Goal: Find specific page/section: Find specific page/section

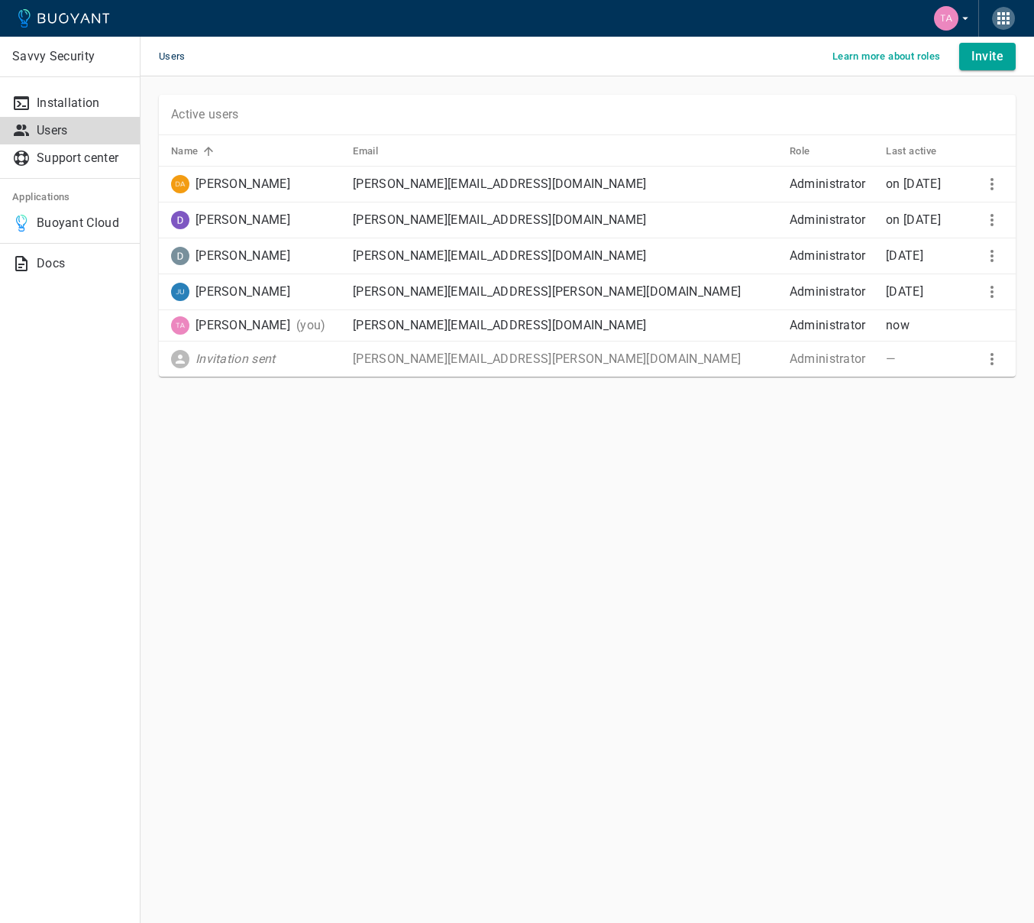
click at [1012, 17] on icon "button" at bounding box center [1004, 18] width 18 height 18
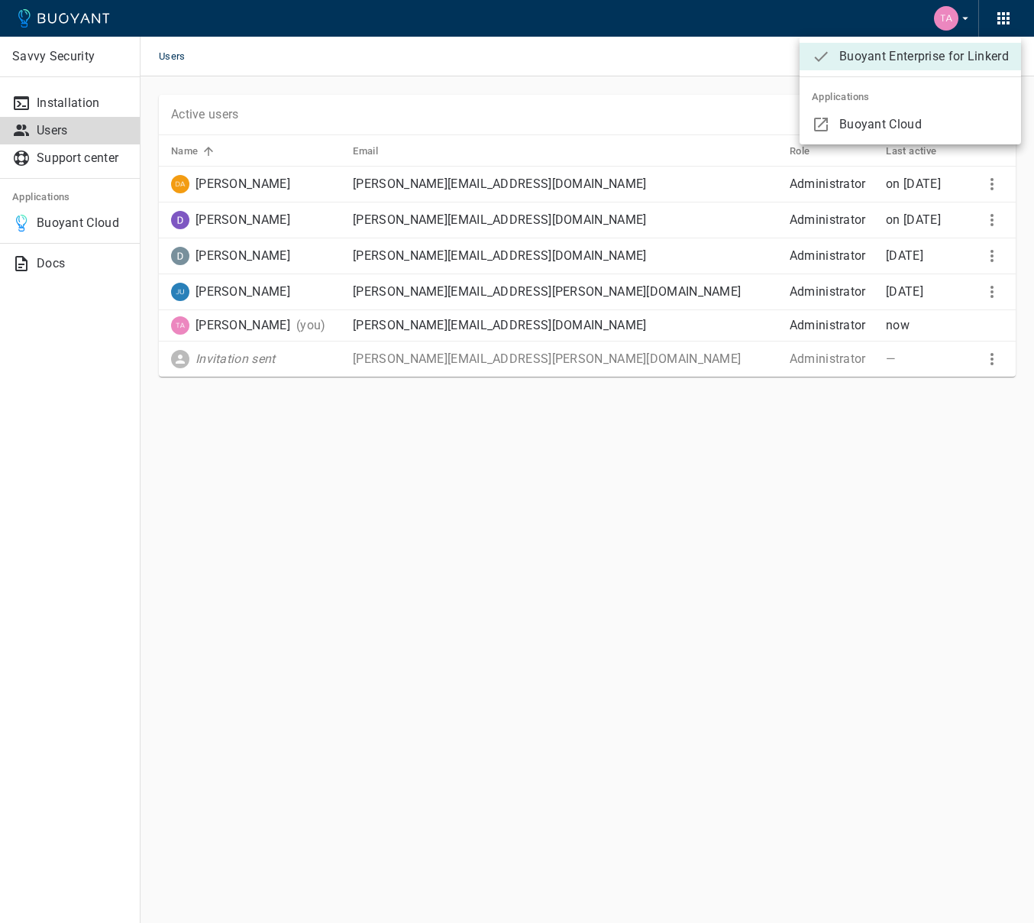
click at [112, 204] on div at bounding box center [517, 461] width 1034 height 923
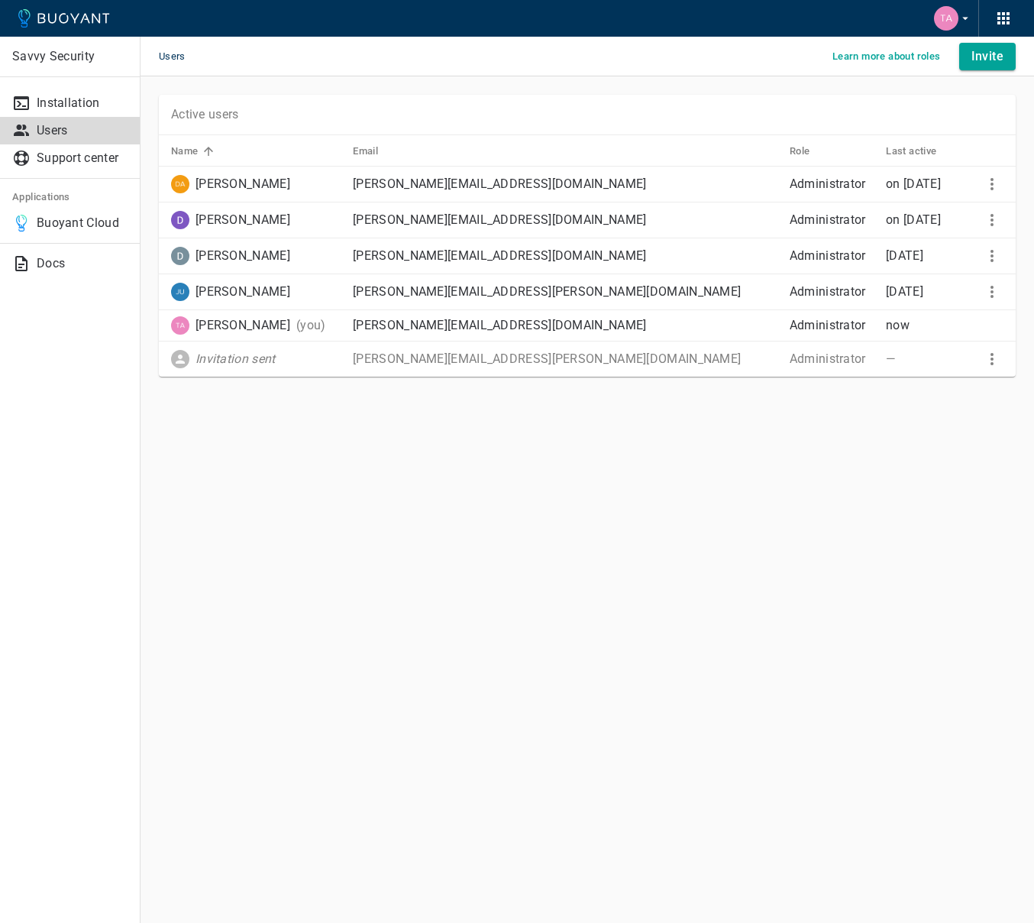
click at [34, 19] on icon at bounding box center [64, 18] width 92 height 18
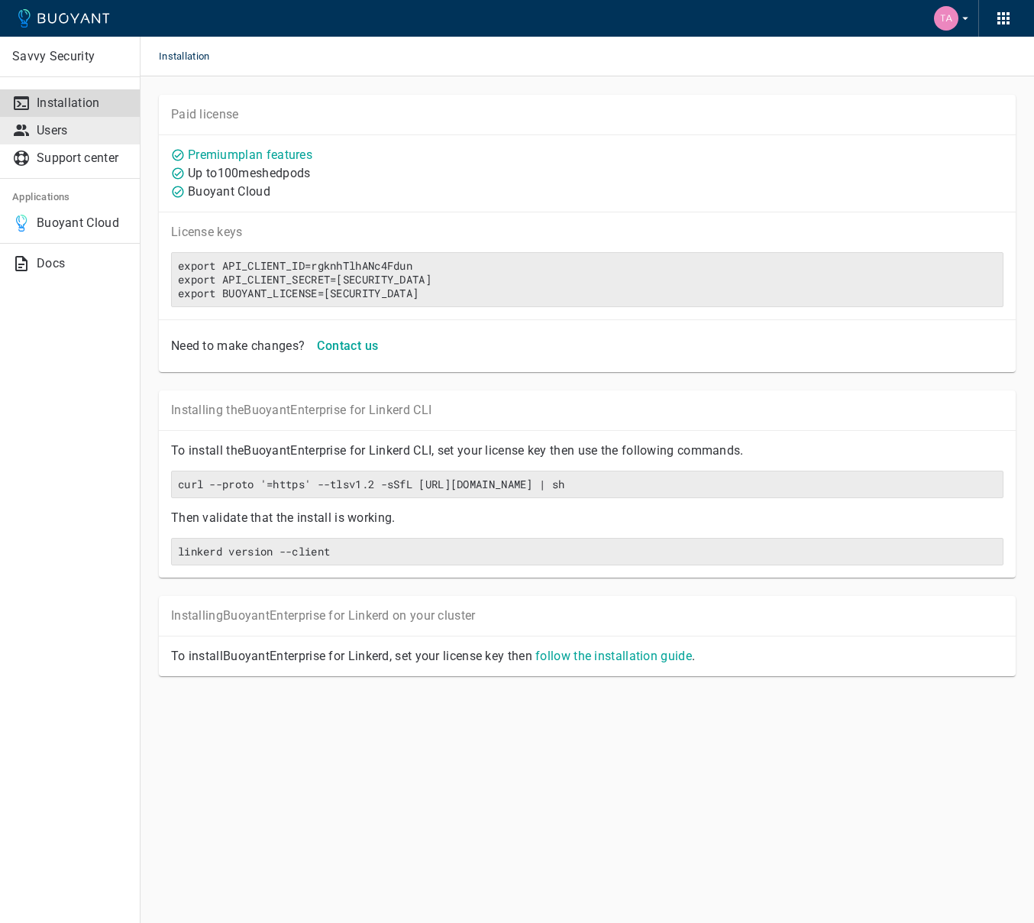
click at [56, 134] on p "Users" at bounding box center [82, 130] width 91 height 15
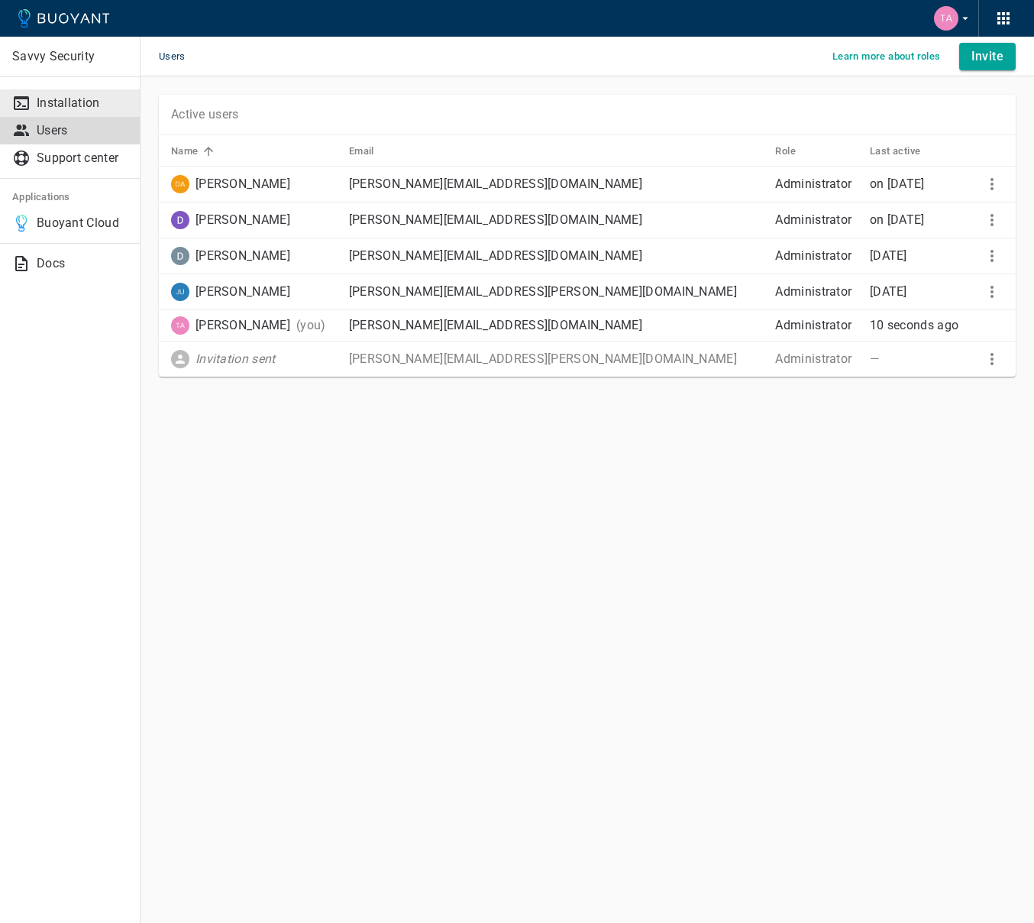
click at [73, 107] on p "Installation" at bounding box center [82, 102] width 91 height 15
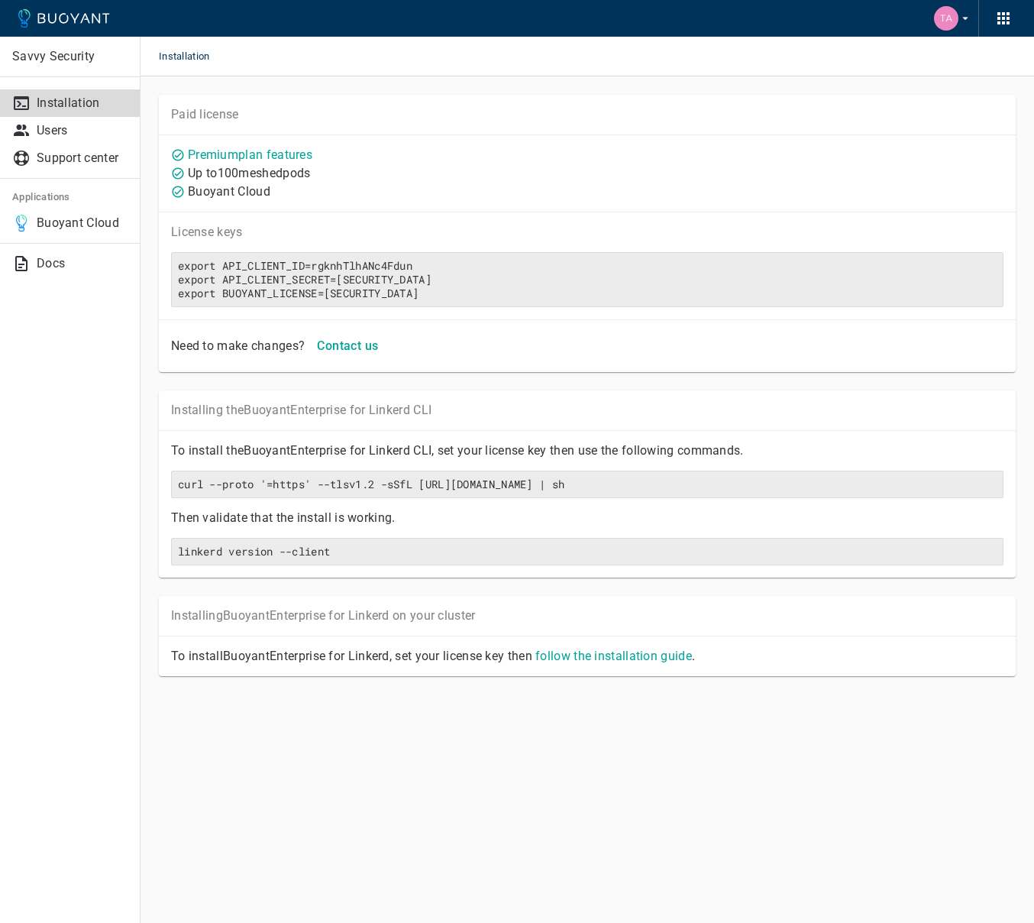
click at [73, 53] on p "Savvy Security" at bounding box center [69, 56] width 115 height 15
click at [268, 155] on link "Premium plan features" at bounding box center [250, 154] width 125 height 15
